Goal: Find specific page/section: Find specific page/section

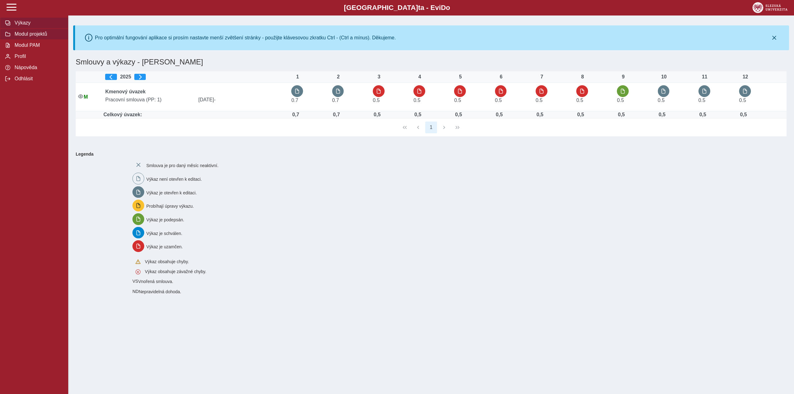
click at [29, 36] on span "Modul projektů" at bounding box center [38, 34] width 50 height 6
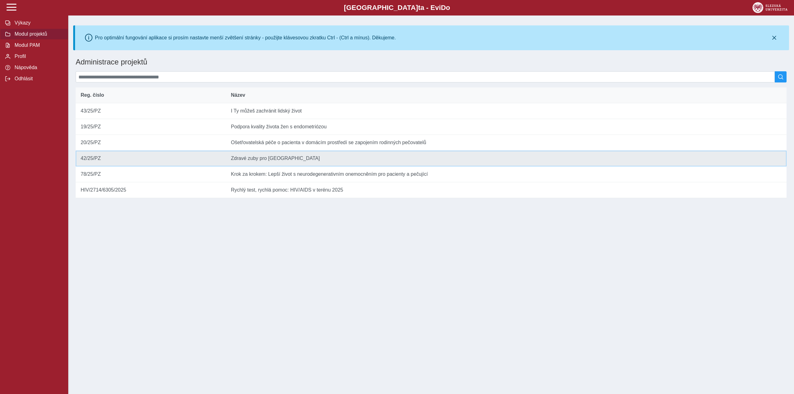
click at [151, 165] on td "Reg. číslo 42/25/PZ" at bounding box center [151, 159] width 150 height 16
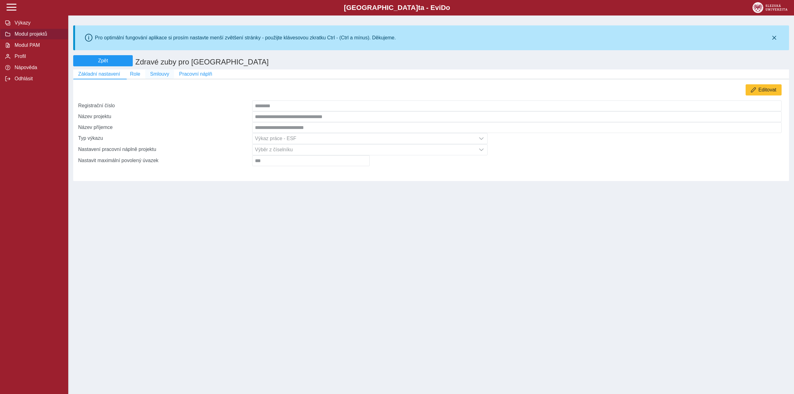
click at [160, 75] on span "Smlouvy" at bounding box center [159, 74] width 19 height 6
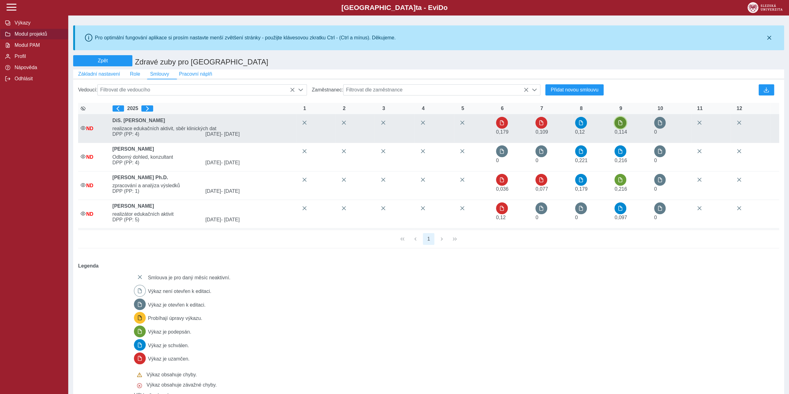
click at [621, 125] on span "button" at bounding box center [620, 122] width 5 height 5
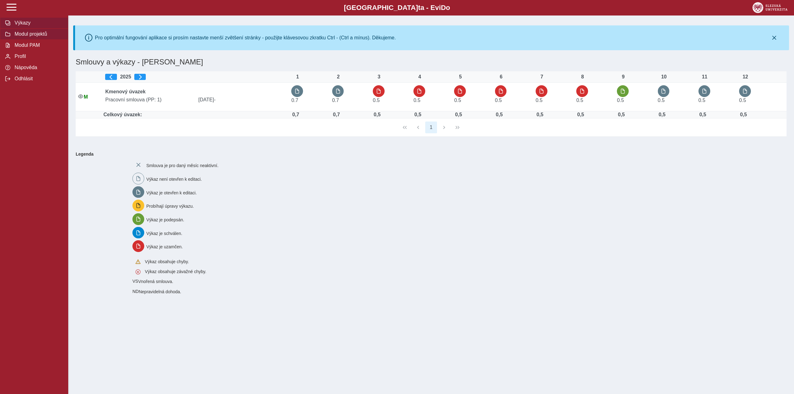
click at [27, 35] on span "Modul projektů" at bounding box center [38, 34] width 50 height 6
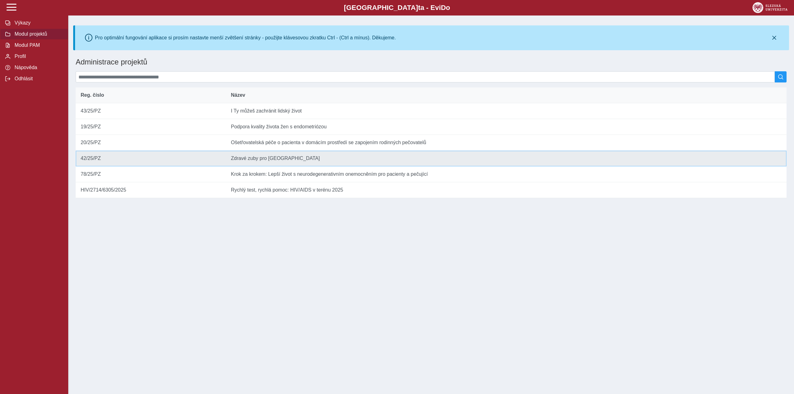
click at [272, 165] on td "Název Zdravé zuby pro Moravskoslezský kraj" at bounding box center [506, 159] width 560 height 16
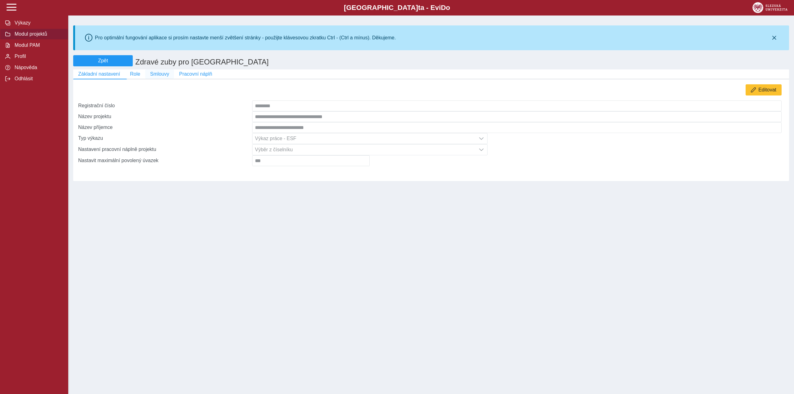
click at [159, 74] on span "Smlouvy" at bounding box center [159, 74] width 19 height 6
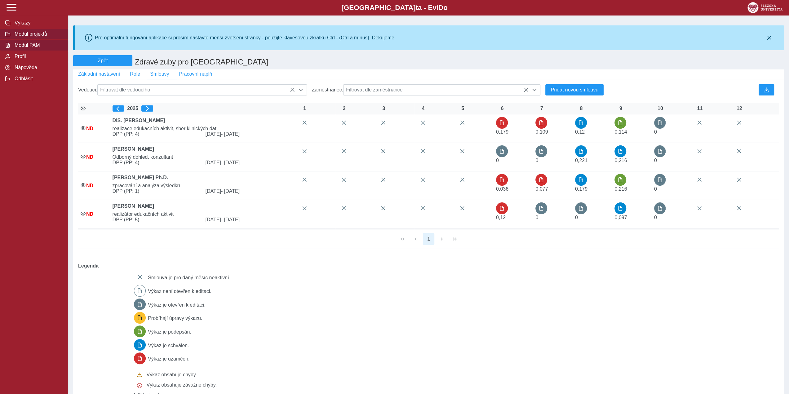
click at [17, 48] on span "Modul PAM" at bounding box center [38, 45] width 50 height 6
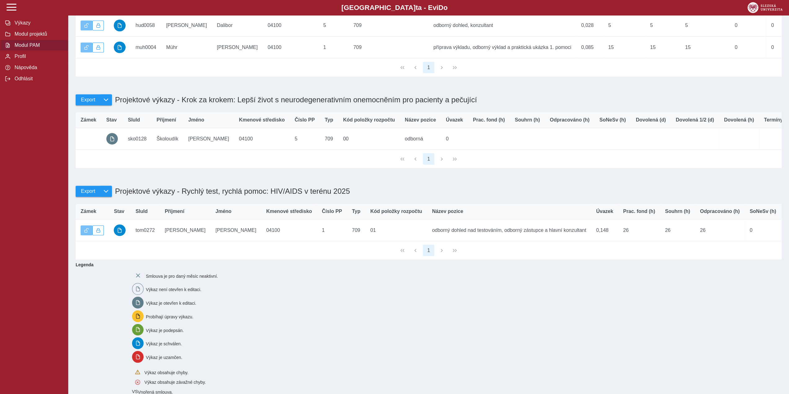
scroll to position [186, 0]
